Goal: Use online tool/utility: Use online tool/utility

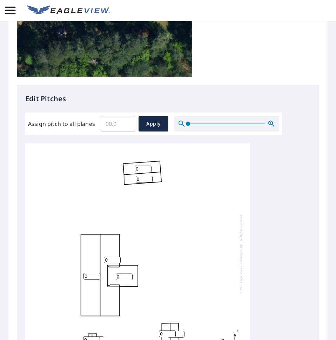
scroll to position [7, 0]
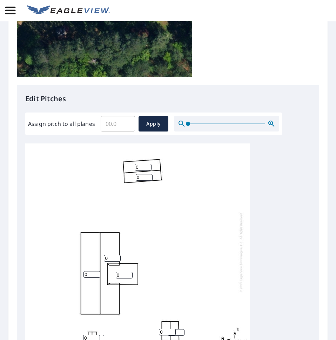
drag, startPoint x: 190, startPoint y: 227, endPoint x: 187, endPoint y: 193, distance: 33.5
click at [187, 193] on div "0 0 0 0 0 0 0 0 0" at bounding box center [137, 252] width 225 height 221
click at [144, 164] on input "0" at bounding box center [143, 167] width 17 height 7
type input "6"
click at [141, 174] on input "0" at bounding box center [144, 177] width 17 height 7
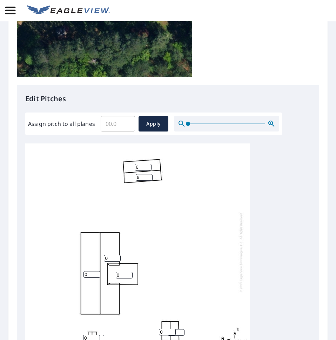
type input "6"
click at [191, 201] on div "0 0 0 6 6 0 0 0 0" at bounding box center [137, 252] width 225 height 221
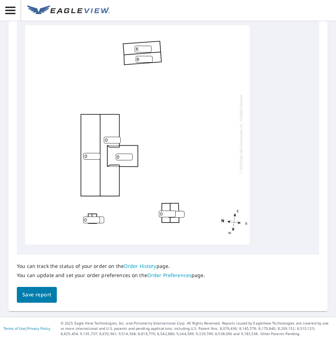
drag, startPoint x: 90, startPoint y: 215, endPoint x: 81, endPoint y: 214, distance: 8.9
click at [81, 214] on div "0 0 0 6 6 0 0 0 0" at bounding box center [137, 134] width 225 height 221
type input "4"
click at [101, 216] on input "1" at bounding box center [95, 219] width 17 height 7
type input "2"
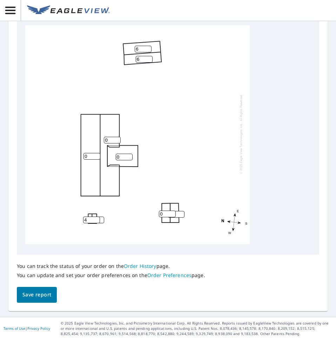
click at [101, 216] on input "2" at bounding box center [95, 219] width 17 height 7
click at [92, 218] on div "0 0 0 6 6 0 0 2 4" at bounding box center [137, 134] width 225 height 221
click at [130, 220] on div "0 0 0 6 6 0 0 2 4" at bounding box center [137, 134] width 225 height 221
drag, startPoint x: 90, startPoint y: 150, endPoint x: 66, endPoint y: 150, distance: 24.6
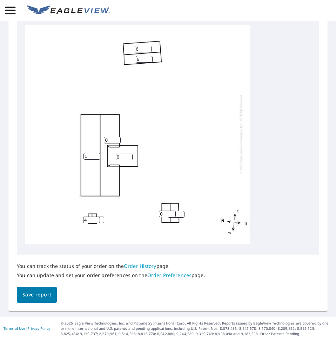
click at [84, 153] on input "1" at bounding box center [92, 156] width 17 height 7
drag, startPoint x: 90, startPoint y: 151, endPoint x: 76, endPoint y: 151, distance: 14.0
click at [76, 151] on div "1 0 0 6 6 0 0 2 4" at bounding box center [137, 134] width 225 height 221
type input "4"
click at [93, 217] on input "4" at bounding box center [91, 219] width 17 height 7
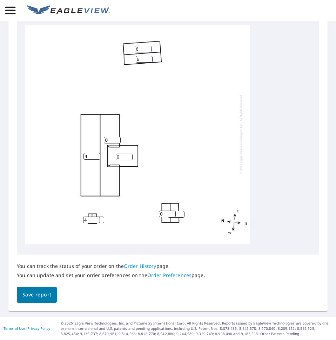
click at [93, 217] on input "4" at bounding box center [91, 219] width 17 height 7
click at [92, 218] on div "4 0 0 6 6 0 0 2 4" at bounding box center [137, 134] width 225 height 221
click at [90, 218] on div "4 0 0 6 6 0 0 2 4" at bounding box center [137, 134] width 225 height 221
click at [103, 217] on input "2" at bounding box center [95, 219] width 17 height 7
click at [92, 219] on div "4 0 0 6 6 0 0 2 4" at bounding box center [137, 134] width 225 height 221
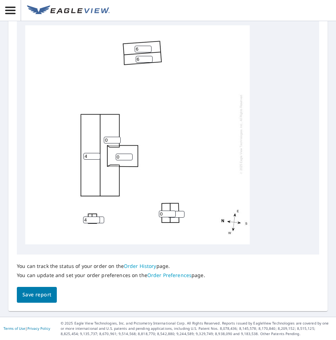
click at [127, 188] on div "4 0 0 6 6 0 0 2 4" at bounding box center [137, 134] width 225 height 221
click at [111, 137] on input "0" at bounding box center [112, 140] width 17 height 7
drag, startPoint x: 111, startPoint y: 134, endPoint x: 81, endPoint y: 134, distance: 29.1
click at [81, 134] on div "4 0 0 6 6 0 0 2 4" at bounding box center [137, 134] width 225 height 221
type input "4"
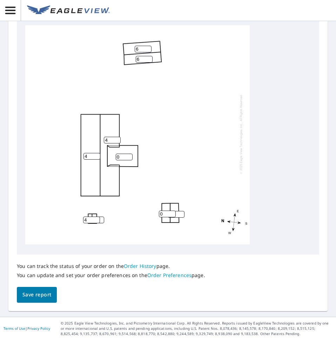
click at [118, 153] on input "0" at bounding box center [124, 156] width 17 height 7
type input "4"
click at [168, 132] on div "4 4 4 6 6 0 0 2 4" at bounding box center [137, 134] width 225 height 221
click at [48, 291] on span "Save report" at bounding box center [36, 294] width 29 height 9
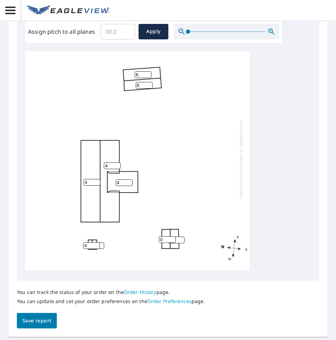
scroll to position [354, 0]
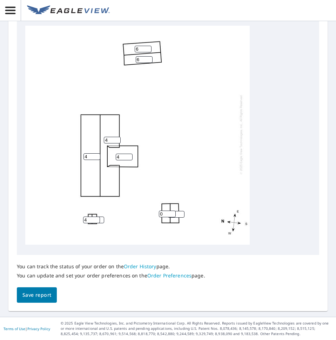
click at [37, 293] on span "Save report" at bounding box center [36, 294] width 29 height 9
click at [164, 210] on input "0" at bounding box center [167, 213] width 17 height 7
type input "4"
click at [170, 212] on input "0" at bounding box center [176, 214] width 17 height 7
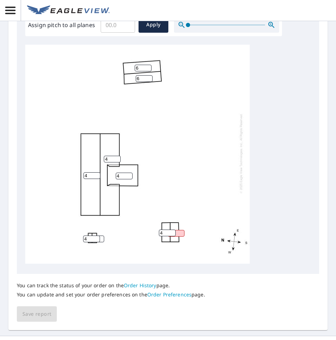
scroll to position [373, 0]
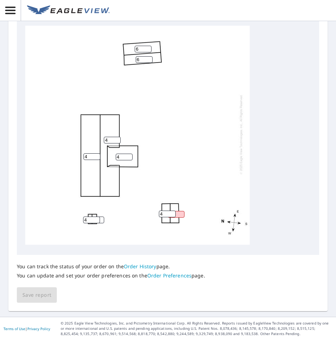
click at [186, 215] on div "4 4 4 6 6 40 4 2 4" at bounding box center [137, 134] width 225 height 221
click at [176, 211] on input "40" at bounding box center [176, 214] width 17 height 7
type input "4"
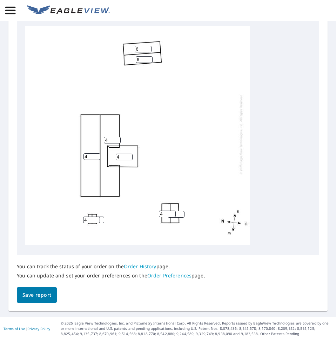
click at [206, 179] on div "4 4 4 6 6 4 4 2 4" at bounding box center [137, 134] width 225 height 221
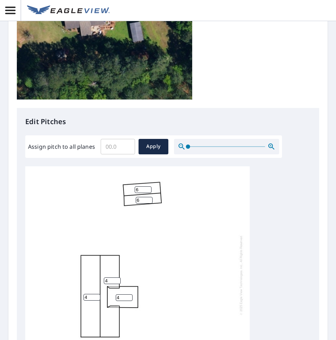
scroll to position [7, 0]
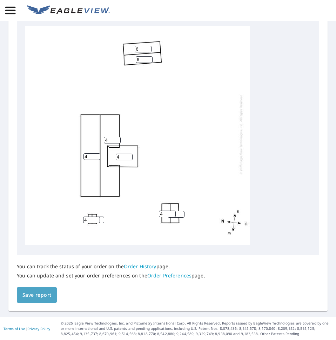
click at [39, 296] on span "Save report" at bounding box center [36, 294] width 29 height 9
click at [273, 294] on div "You can track the status of your order on the Order History page. You can updat…" at bounding box center [168, 279] width 303 height 48
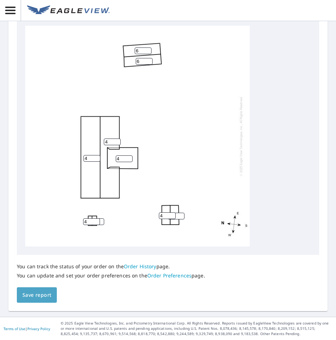
click at [44, 294] on span "Save report" at bounding box center [36, 294] width 29 height 9
click at [48, 293] on span "Save report" at bounding box center [36, 294] width 29 height 9
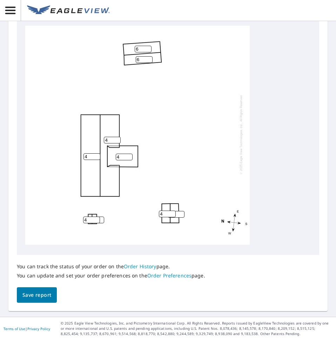
click at [15, 11] on icon "button" at bounding box center [10, 10] width 12 height 12
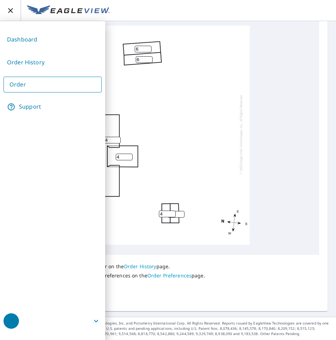
click at [205, 294] on div "You can track the status of your order on the Order History page. You can updat…" at bounding box center [168, 279] width 303 height 48
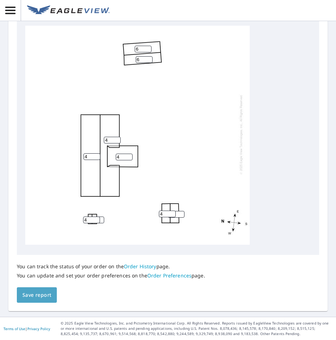
click at [37, 295] on span "Save report" at bounding box center [36, 294] width 29 height 9
click at [125, 154] on input "4" at bounding box center [124, 157] width 17 height 7
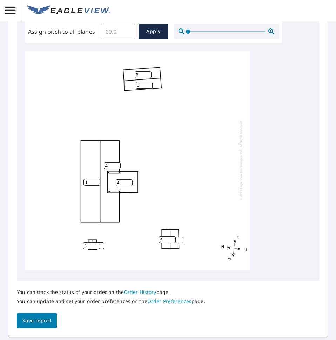
scroll to position [354, 0]
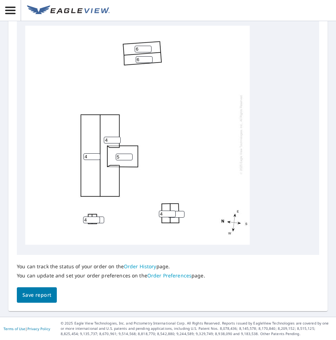
drag, startPoint x: 127, startPoint y: 151, endPoint x: 92, endPoint y: 150, distance: 35.2
type input "5"
click at [116, 153] on input "5" at bounding box center [124, 156] width 17 height 7
type input "3"
click at [45, 292] on span "Save report" at bounding box center [36, 294] width 29 height 9
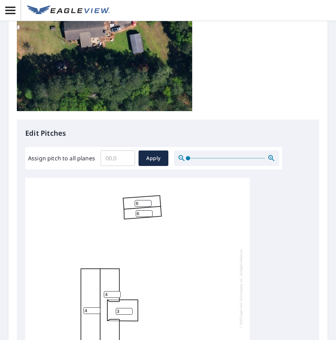
scroll to position [83, 0]
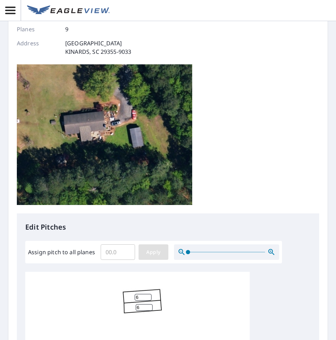
click at [152, 254] on span "Apply" at bounding box center [153, 252] width 19 height 9
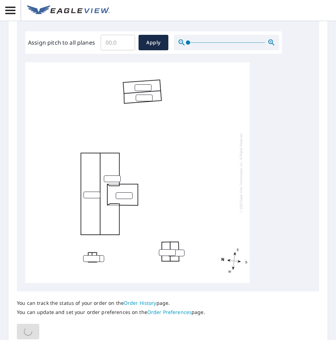
scroll to position [293, 0]
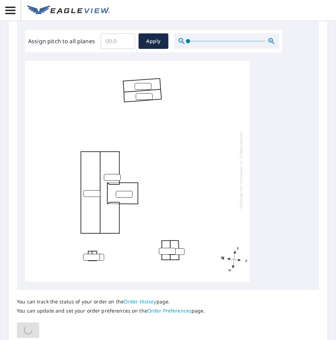
click at [143, 86] on input "number" at bounding box center [143, 86] width 17 height 7
type input "6"
click at [143, 96] on input "number" at bounding box center [144, 96] width 17 height 7
type input "6"
click at [91, 195] on input "number" at bounding box center [92, 193] width 17 height 7
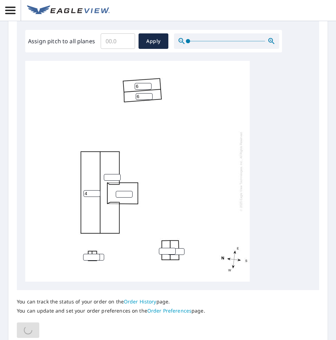
type input "4"
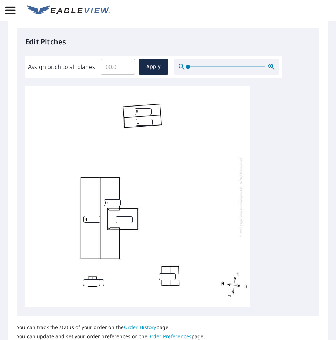
click at [116, 199] on input "0" at bounding box center [112, 202] width 17 height 7
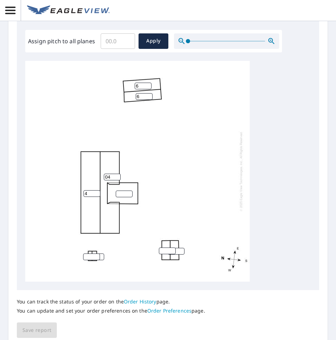
drag, startPoint x: 107, startPoint y: 178, endPoint x: 83, endPoint y: 178, distance: 23.9
click at [83, 178] on div "4 04 6 6" at bounding box center [137, 171] width 225 height 221
type input "4"
click at [121, 195] on input "number" at bounding box center [124, 193] width 17 height 7
type input "3"
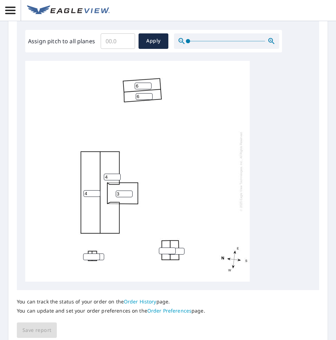
click at [85, 256] on input "number" at bounding box center [91, 256] width 17 height 7
click at [91, 259] on input "4" at bounding box center [91, 256] width 17 height 7
click at [91, 260] on input "4" at bounding box center [91, 256] width 17 height 7
type input "4"
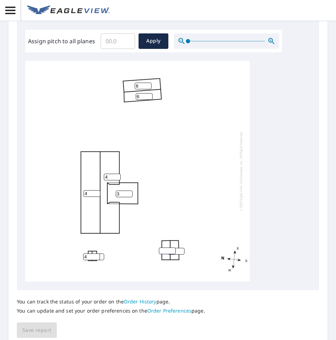
click at [91, 261] on div "4 4 3 6 6 4" at bounding box center [137, 171] width 225 height 221
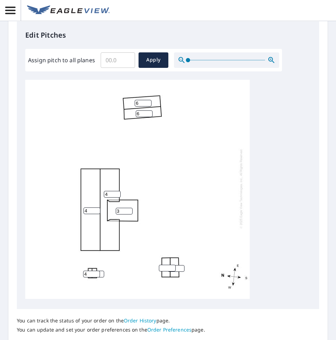
scroll to position [354, 0]
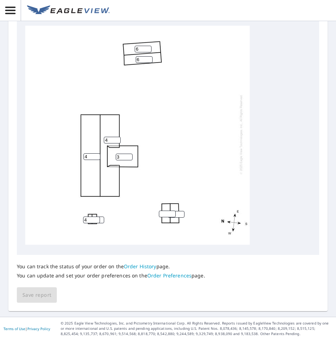
click at [91, 218] on input "4" at bounding box center [91, 219] width 17 height 7
click at [92, 218] on div "4 4 3 6 6 4" at bounding box center [137, 134] width 225 height 221
click at [91, 218] on div "4 4 3 6 6 4" at bounding box center [137, 134] width 225 height 221
click at [100, 217] on input "4" at bounding box center [91, 219] width 17 height 7
click at [100, 217] on input "number" at bounding box center [95, 219] width 17 height 7
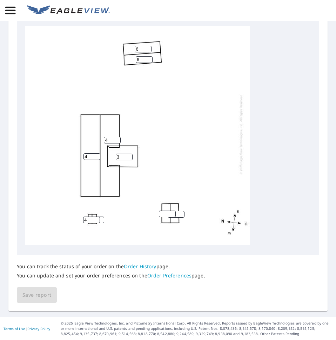
click at [102, 217] on input "0" at bounding box center [95, 219] width 17 height 7
click at [100, 216] on input "1" at bounding box center [95, 219] width 17 height 7
click at [100, 216] on input "2" at bounding box center [95, 219] width 17 height 7
click at [101, 216] on input "3" at bounding box center [95, 219] width 17 height 7
type input "4"
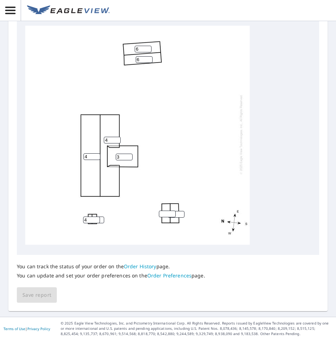
click at [100, 216] on input "4" at bounding box center [95, 219] width 17 height 7
click at [165, 210] on input "number" at bounding box center [167, 213] width 17 height 7
type input "4"
click at [177, 211] on input "number" at bounding box center [176, 214] width 17 height 7
type input "4"
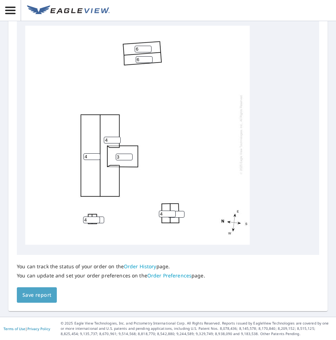
click at [35, 297] on span "Save report" at bounding box center [36, 294] width 29 height 9
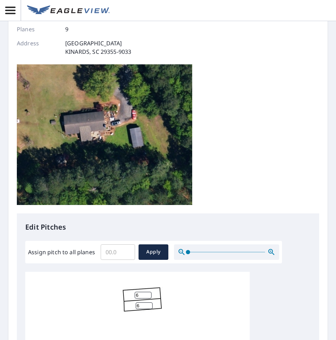
scroll to position [0, 0]
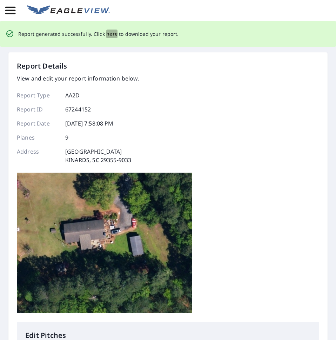
click at [109, 34] on span "here" at bounding box center [112, 33] width 12 height 9
